Goal: Task Accomplishment & Management: Use online tool/utility

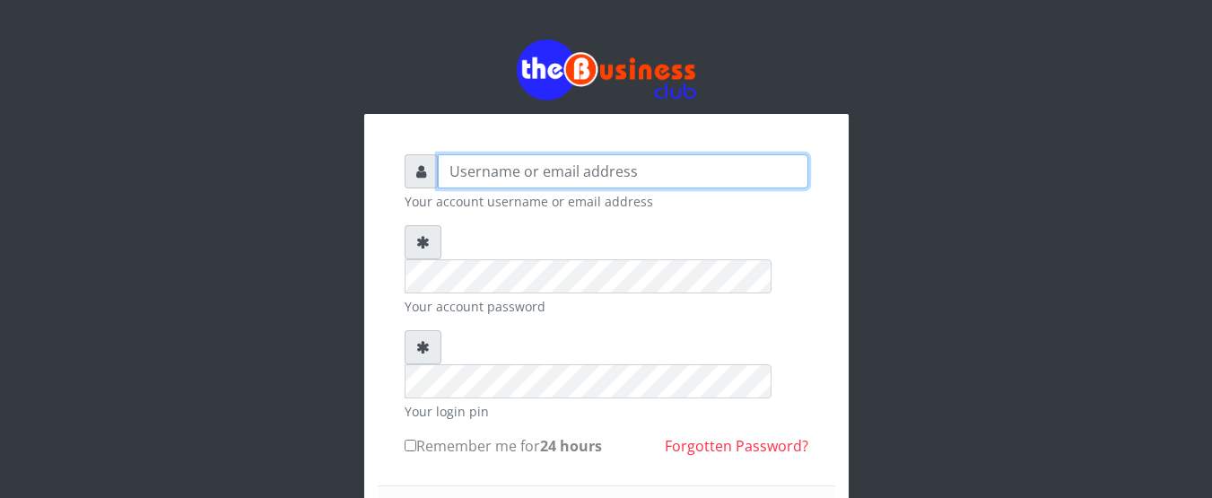
type input "Emerem"
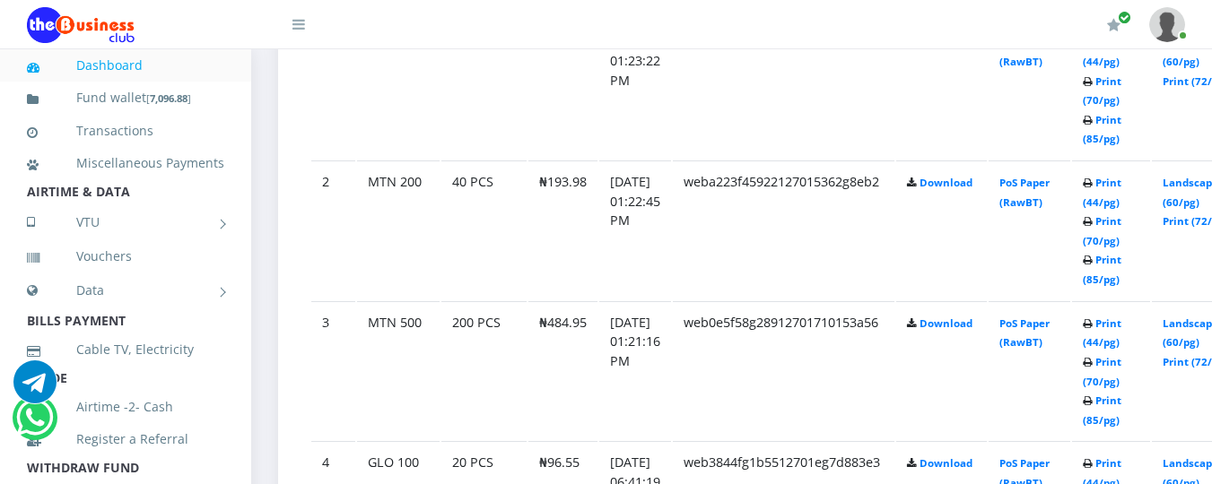
scroll to position [1148, 0]
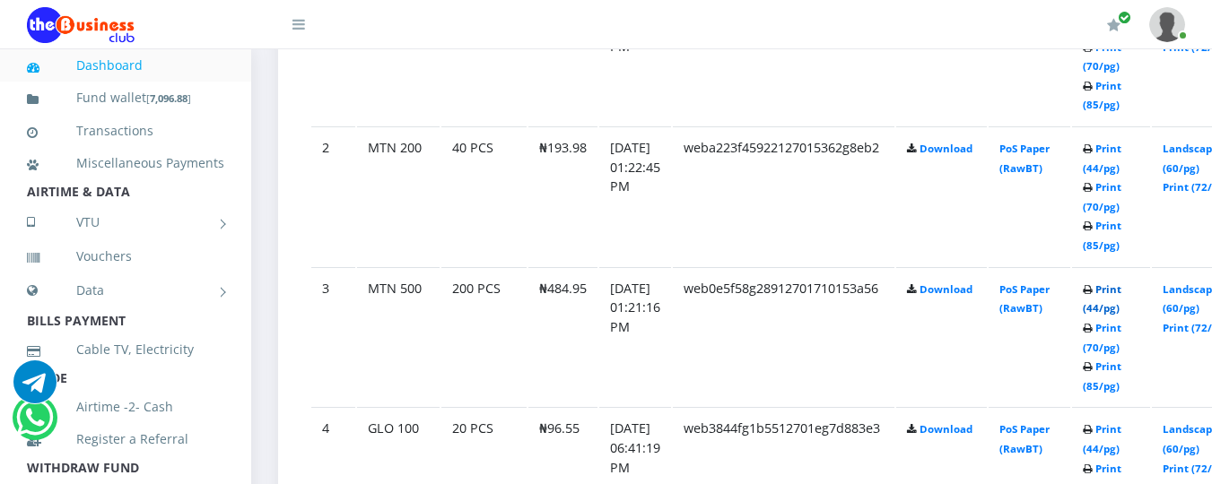
click at [1121, 294] on link "Print (44/pg)" at bounding box center [1102, 299] width 39 height 33
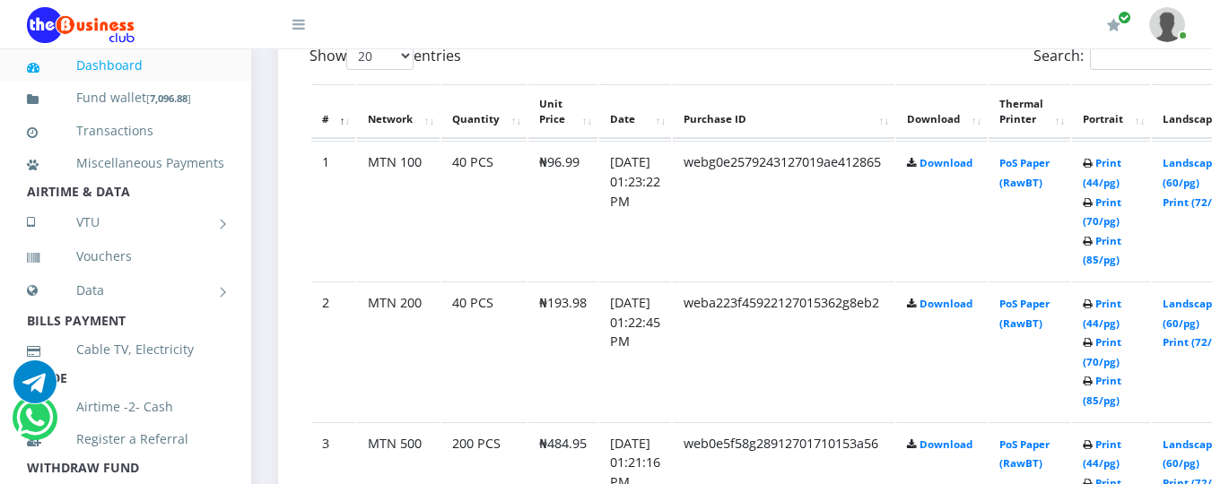
scroll to position [981, 0]
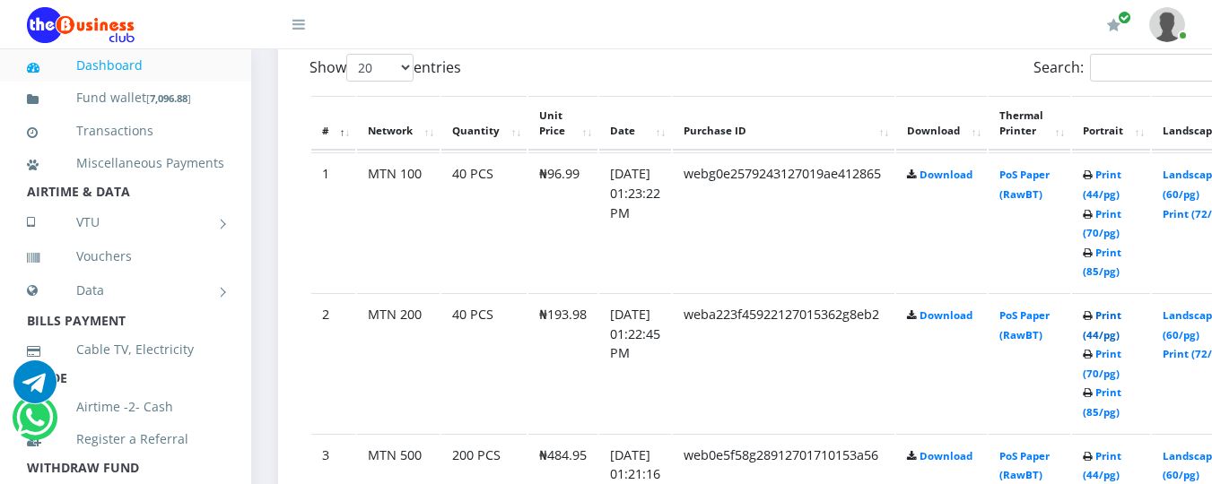
click at [1121, 318] on link "Print (44/pg)" at bounding box center [1102, 325] width 39 height 33
drag, startPoint x: 1093, startPoint y: 215, endPoint x: 1128, endPoint y: 186, distance: 45.1
click at [1128, 186] on id "1 MTN 100 40 PCS ₦96.99 01.Sep.2025 01:23:22 PM webg0e2579243127019ae412865 Dow…" at bounding box center [778, 221] width 934 height 139
click at [1121, 176] on link "Print (44/pg)" at bounding box center [1102, 184] width 39 height 33
